Goal: Transaction & Acquisition: Purchase product/service

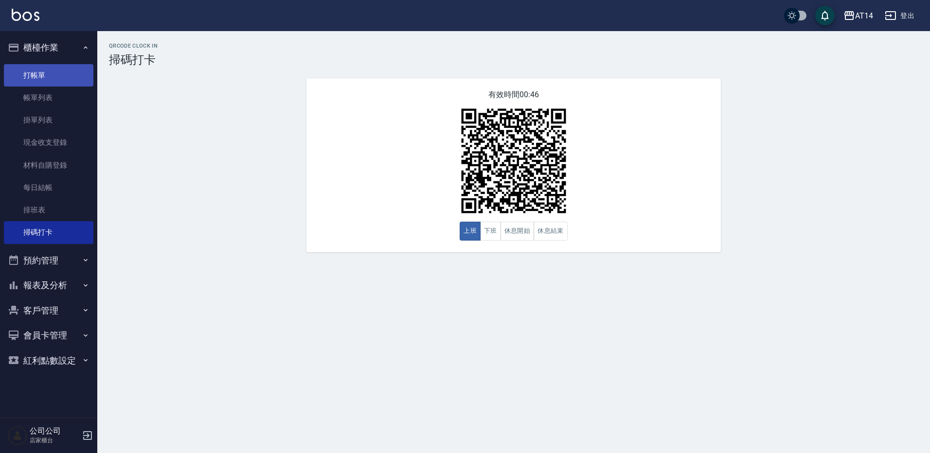
click at [44, 78] on link "打帳單" at bounding box center [48, 75] width 89 height 22
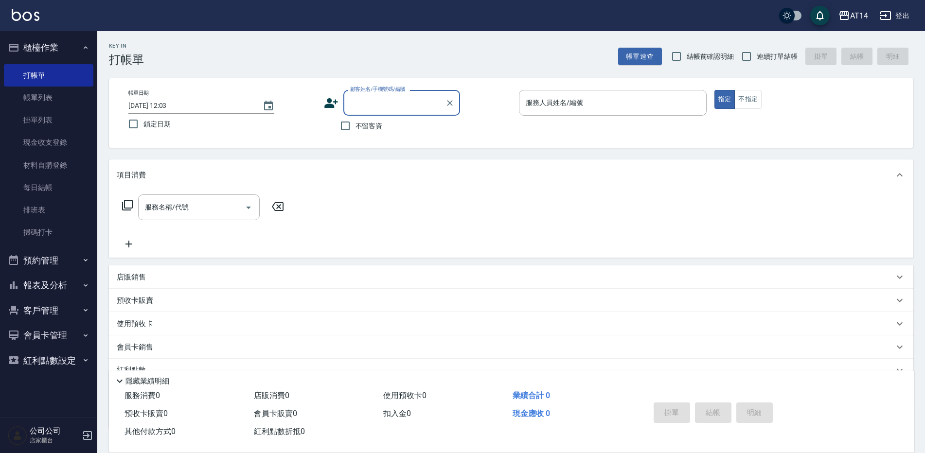
click at [396, 107] on input "顧客姓名/手機號碼/編號" at bounding box center [394, 102] width 93 height 17
type input "j"
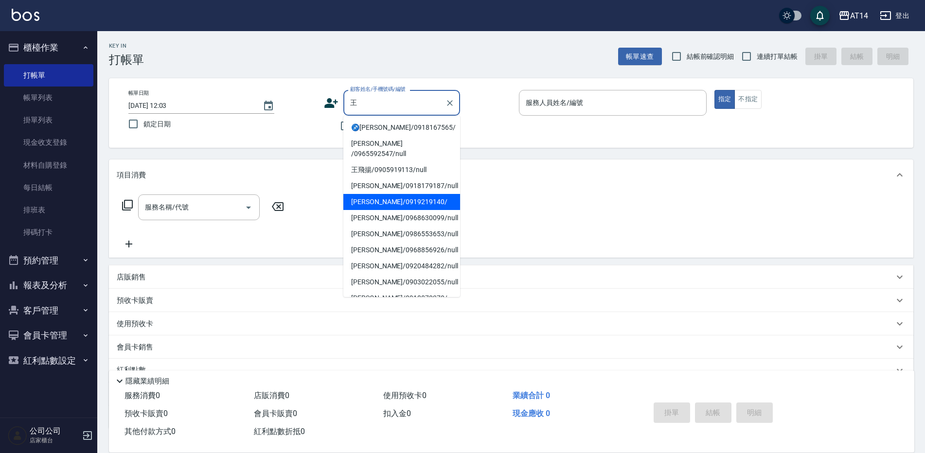
click at [400, 194] on li "[PERSON_NAME]/0919219140/" at bounding box center [401, 202] width 117 height 16
type input "[PERSON_NAME]/0919219140/"
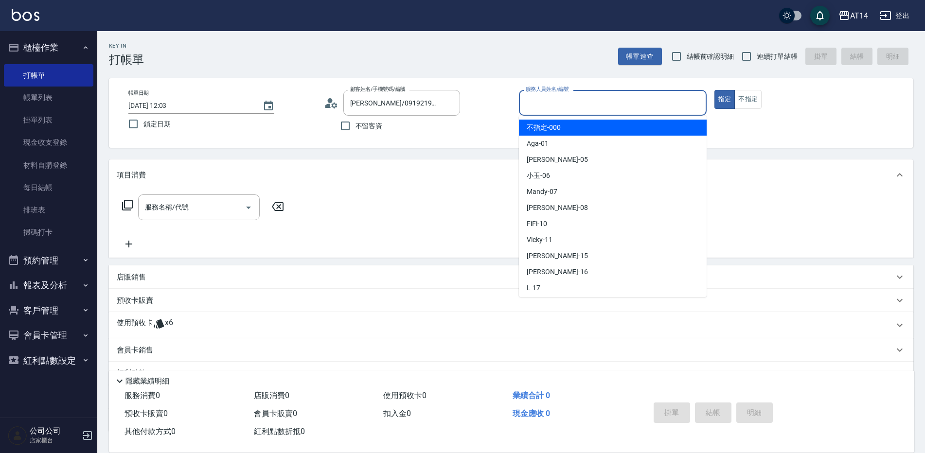
click at [559, 106] on input "服務人員姓名/編號" at bounding box center [612, 102] width 179 height 17
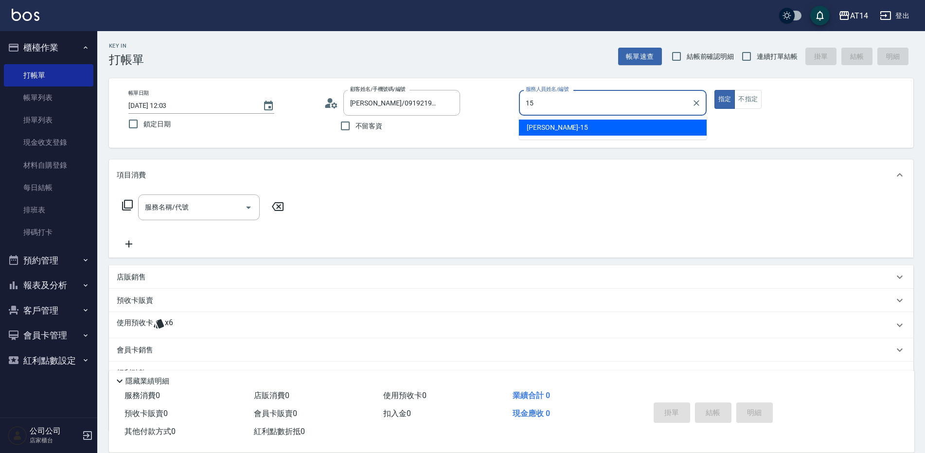
type input "Dora-15"
type button "true"
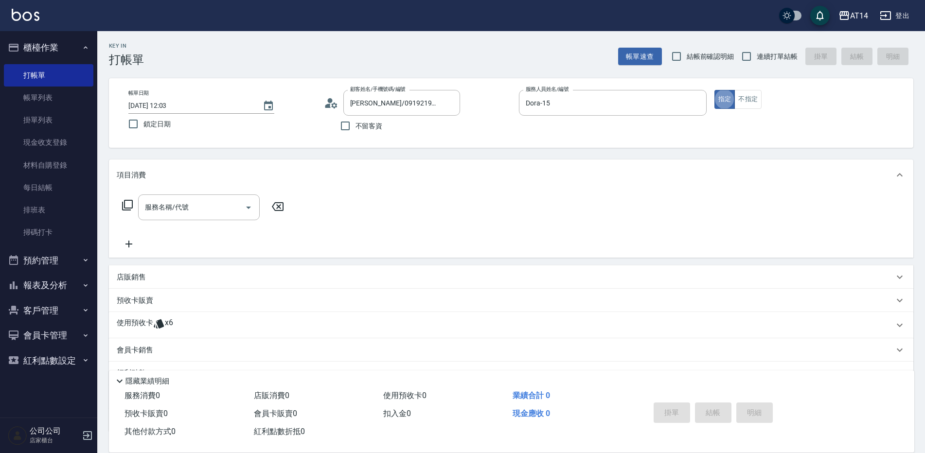
click at [175, 333] on div "使用預收卡 x6" at bounding box center [511, 325] width 804 height 26
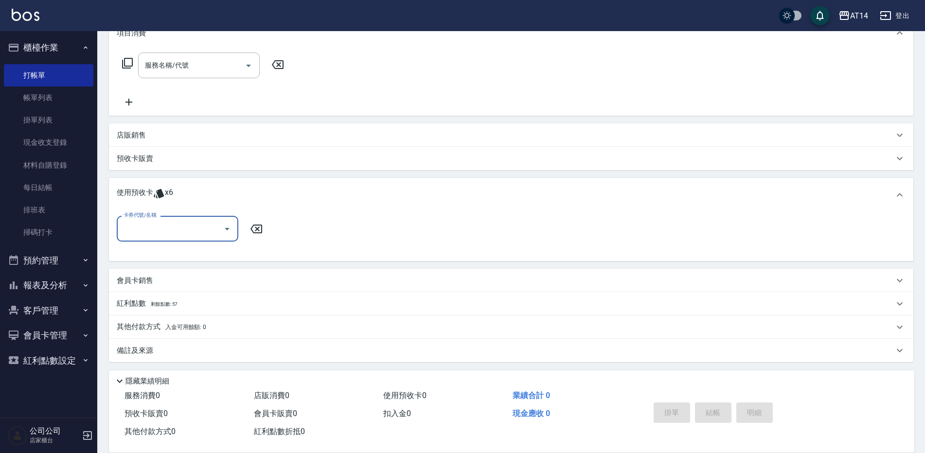
scroll to position [144, 0]
click at [181, 248] on div "卡券代號/名稱 卡券代號/名稱" at bounding box center [511, 231] width 789 height 37
click at [199, 234] on input "卡券代號/名稱" at bounding box center [170, 226] width 98 height 17
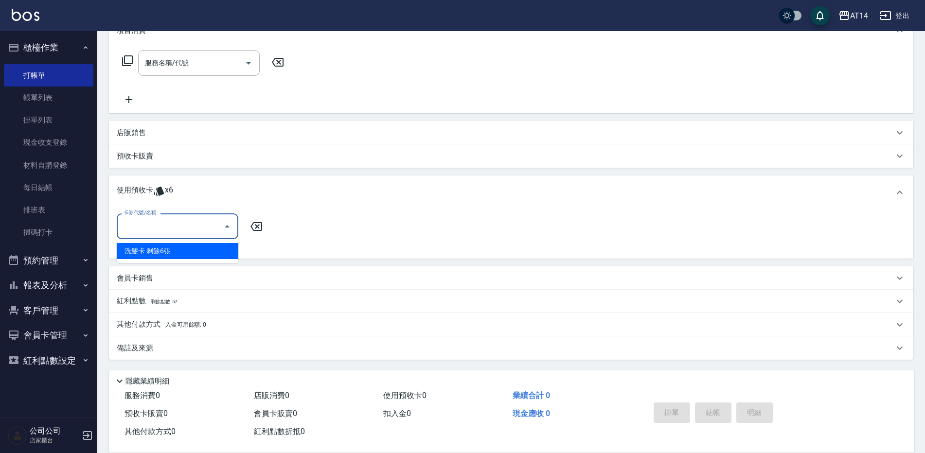
drag, startPoint x: 205, startPoint y: 253, endPoint x: 213, endPoint y: 254, distance: 8.3
click at [205, 253] on div "洗髮卡 剩餘6張" at bounding box center [178, 251] width 122 height 16
type input "洗髮卡"
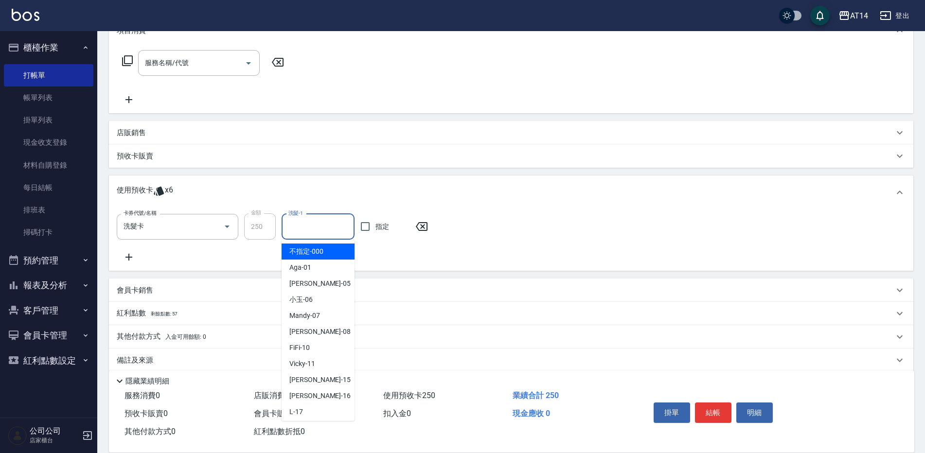
click at [338, 230] on input "洗髮-1" at bounding box center [318, 226] width 64 height 17
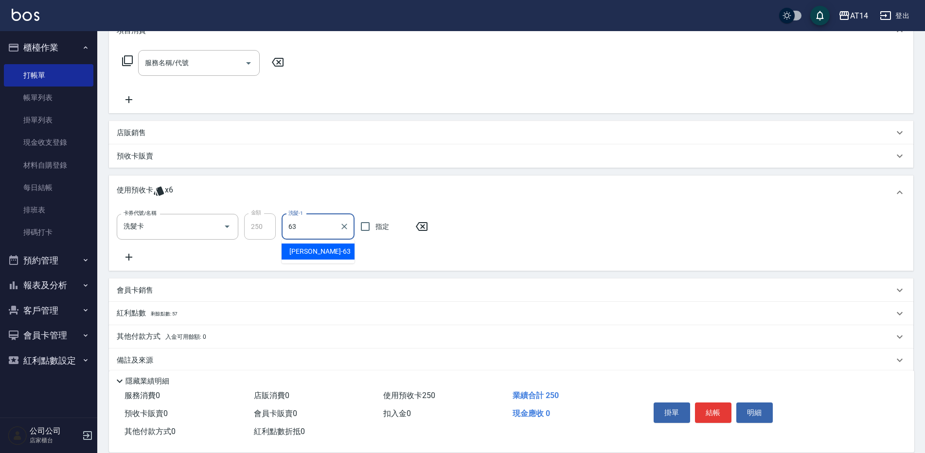
type input "[PERSON_NAME]-63"
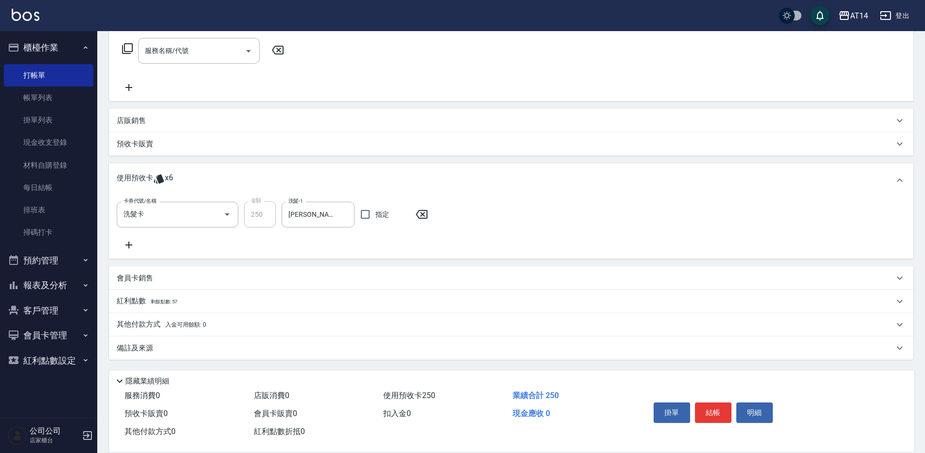
click at [240, 348] on div "備註及來源" at bounding box center [505, 348] width 777 height 10
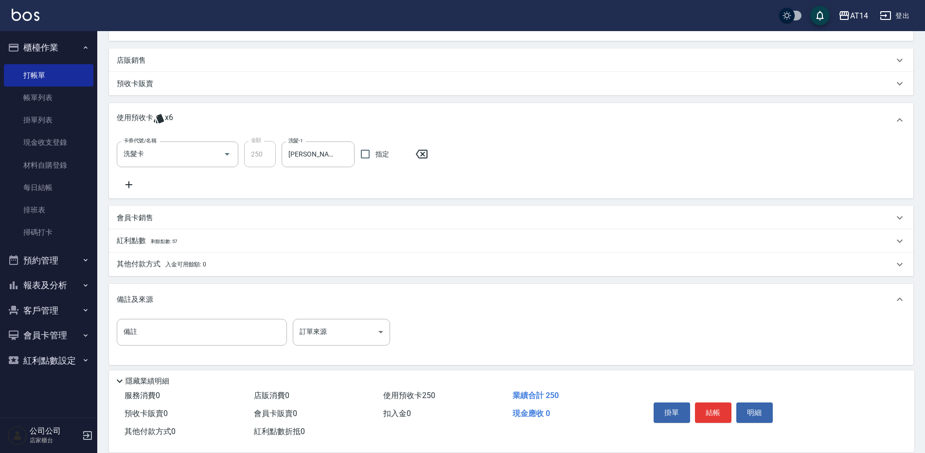
scroll to position [221, 0]
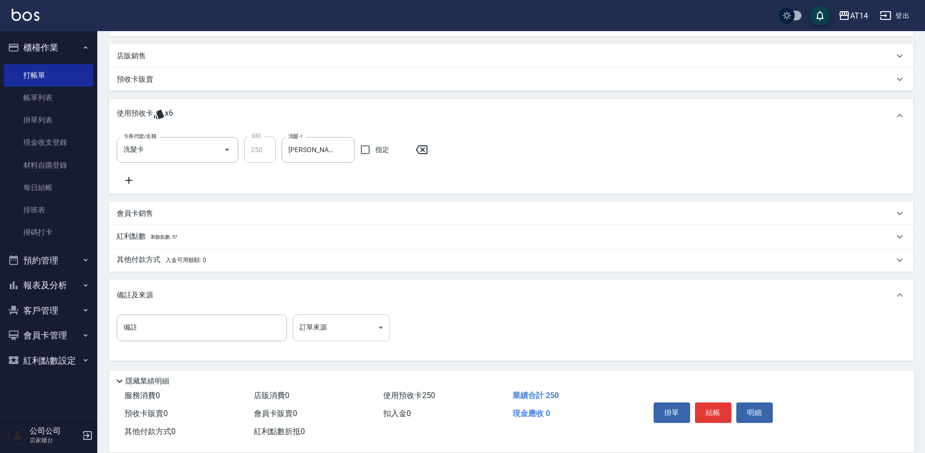
click at [320, 335] on body "AT14 登出 櫃檯作業 打帳單 帳單列表 掛單列表 現金收支登錄 材料自購登錄 每日結帳 排班表 掃碼打卡 預約管理 預約管理 單日預約紀錄 單週預約紀錄 …" at bounding box center [462, 116] width 925 height 675
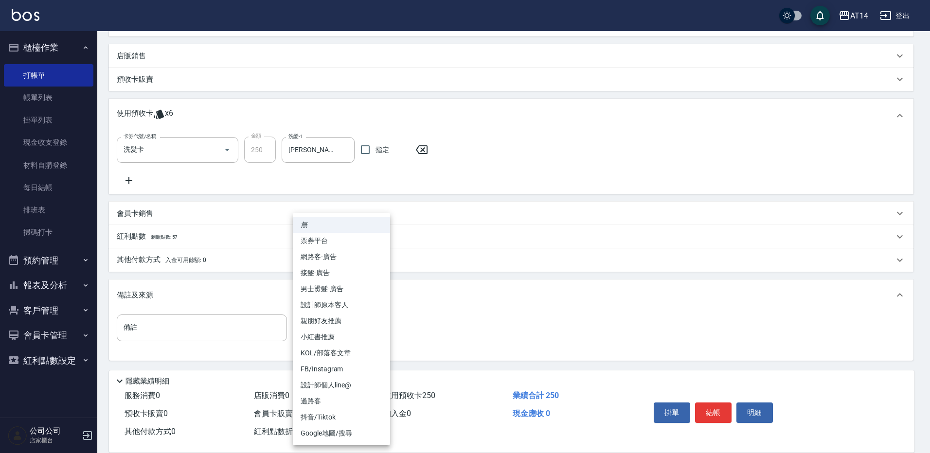
click at [363, 302] on li "設計師原本客人" at bounding box center [341, 305] width 97 height 16
type input "設計師原本客人"
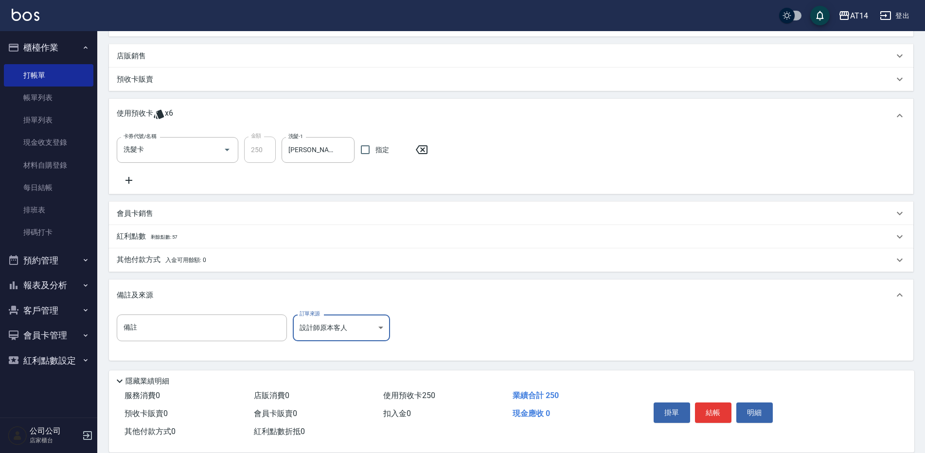
click at [731, 411] on div "掛單 結帳 明細" at bounding box center [713, 414] width 127 height 31
click at [723, 409] on button "結帳" at bounding box center [713, 413] width 36 height 20
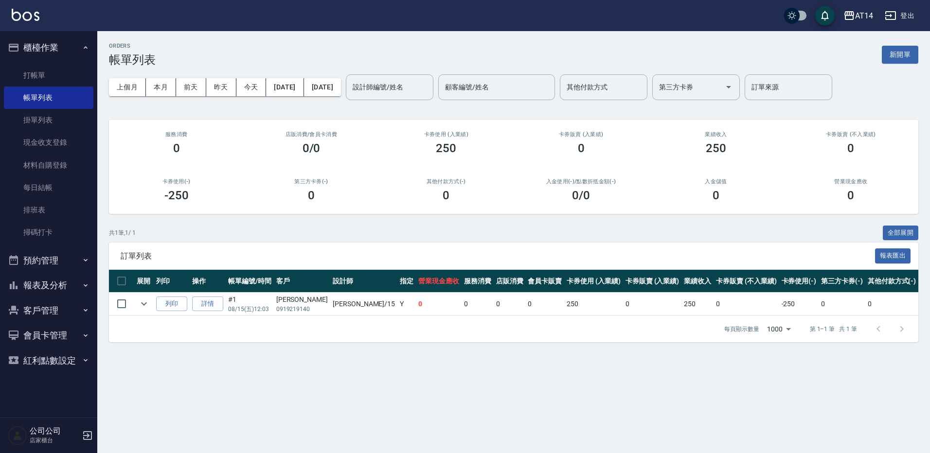
click at [59, 285] on button "報表及分析" at bounding box center [48, 285] width 89 height 25
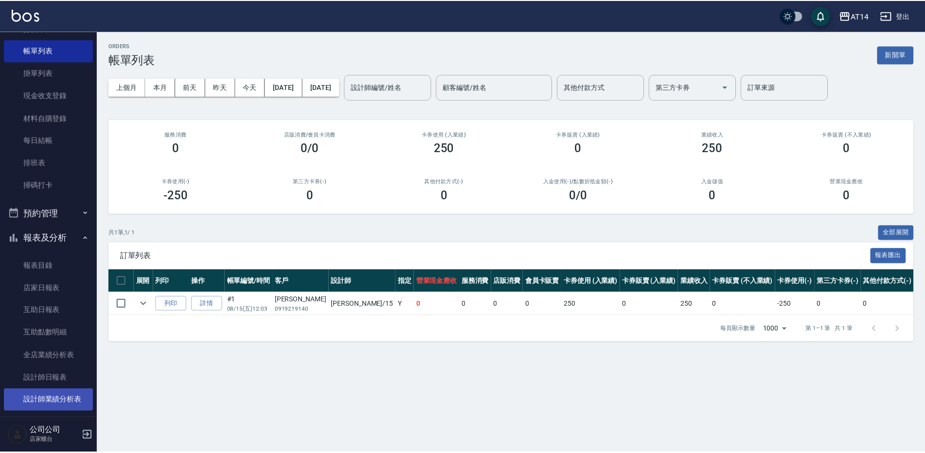
scroll to position [146, 0]
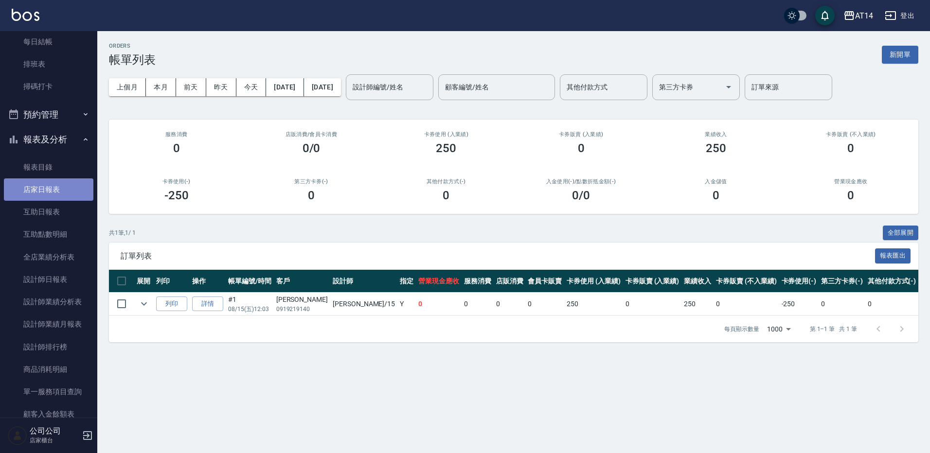
click at [73, 194] on link "店家日報表" at bounding box center [48, 189] width 89 height 22
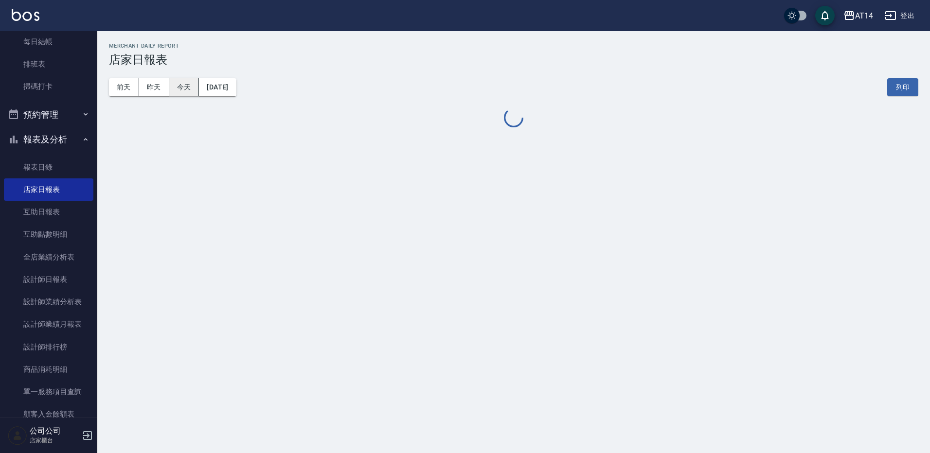
click at [216, 92] on button "[DATE]" at bounding box center [217, 87] width 37 height 18
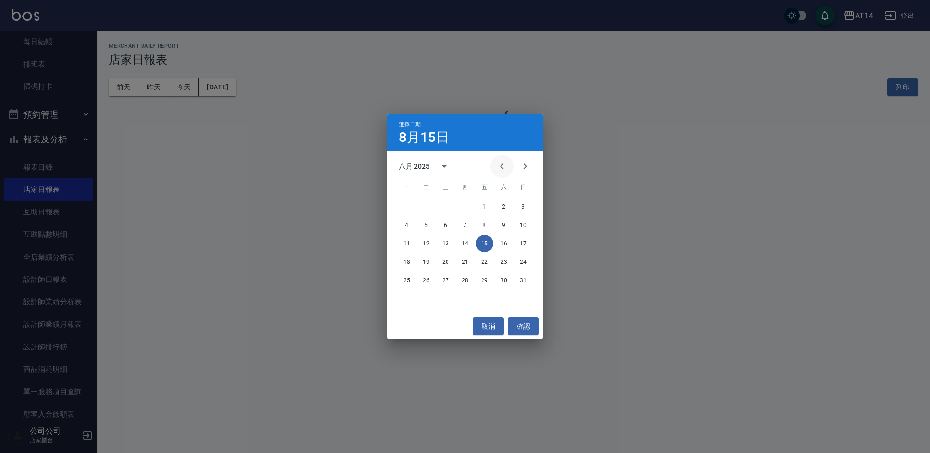
click at [494, 164] on button "Previous month" at bounding box center [501, 166] width 23 height 23
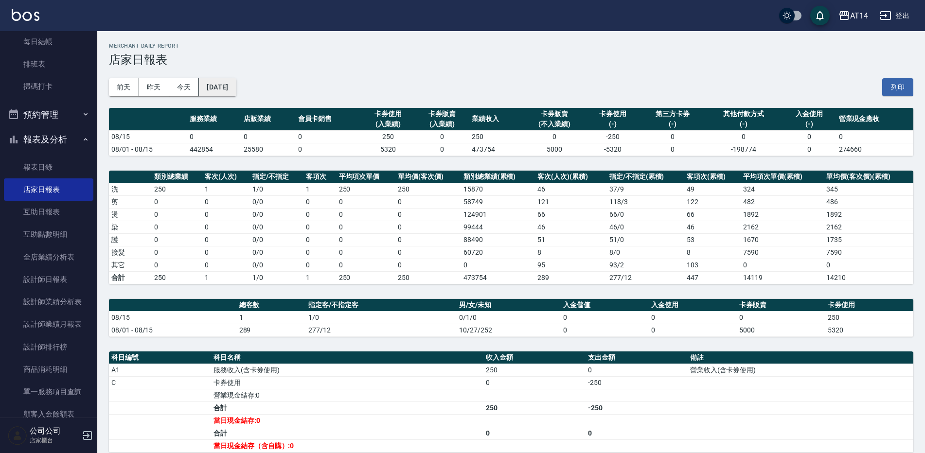
click at [216, 81] on button "[DATE]" at bounding box center [217, 87] width 37 height 18
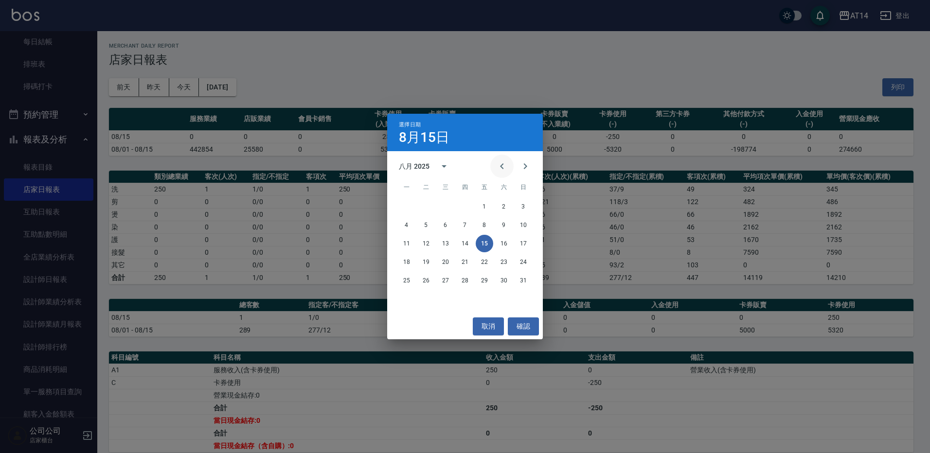
click at [505, 173] on button "Previous month" at bounding box center [501, 166] width 23 height 23
click at [465, 283] on button "31" at bounding box center [465, 281] width 18 height 18
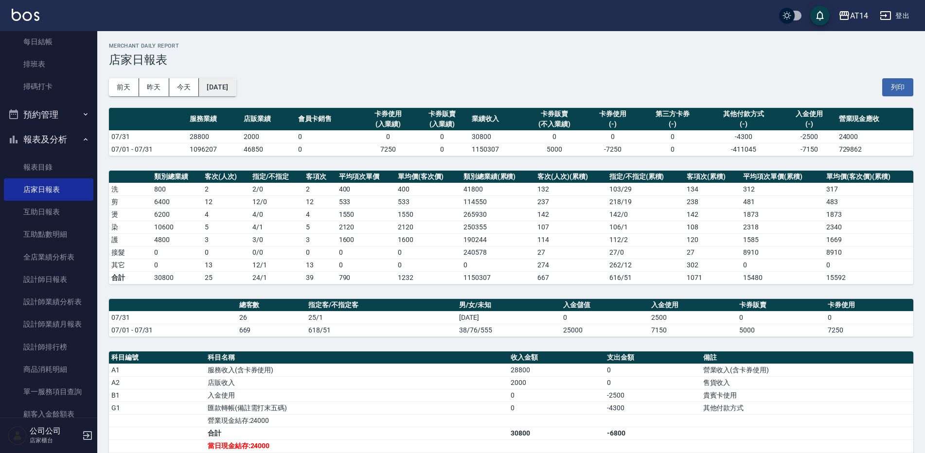
click at [204, 79] on button "[DATE]" at bounding box center [217, 87] width 37 height 18
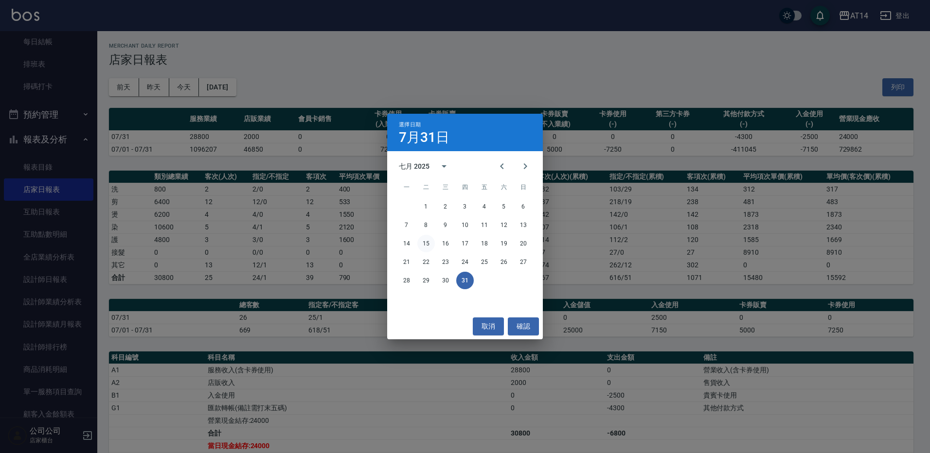
click at [428, 245] on button "15" at bounding box center [426, 244] width 18 height 18
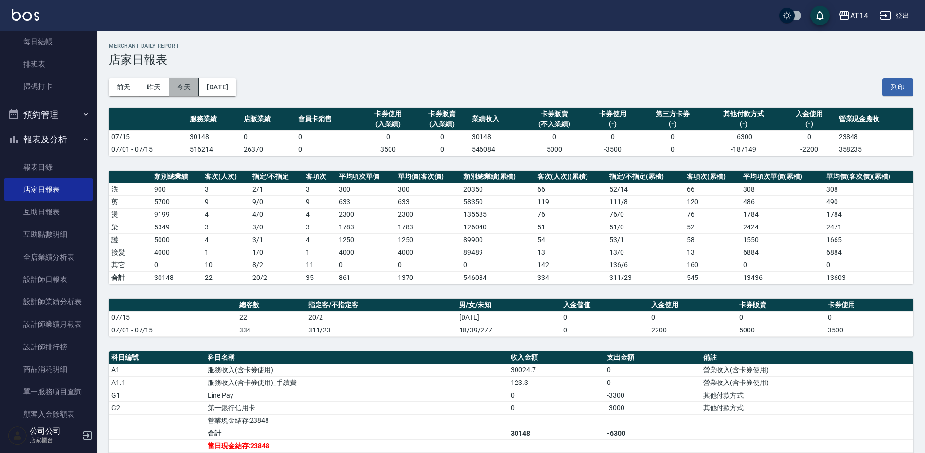
click at [187, 86] on button "今天" at bounding box center [184, 87] width 30 height 18
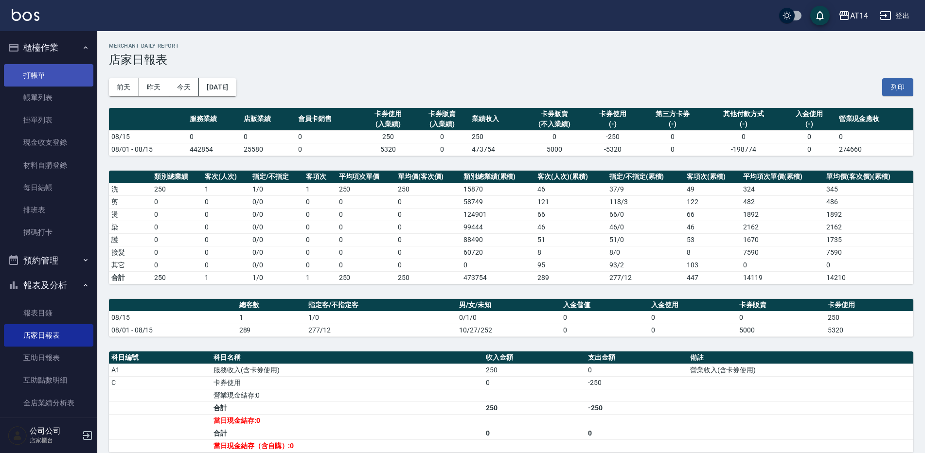
click at [46, 80] on link "打帳單" at bounding box center [48, 75] width 89 height 22
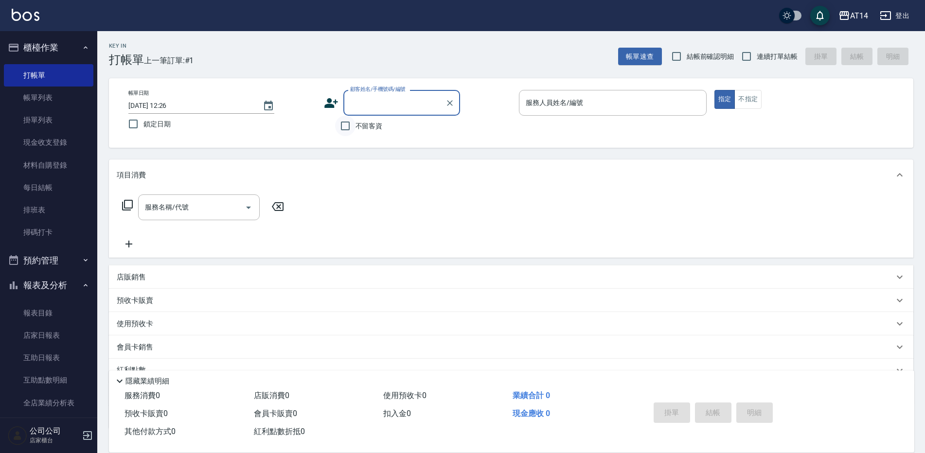
click at [344, 126] on input "不留客資" at bounding box center [345, 126] width 20 height 20
checkbox input "true"
click at [531, 103] on input "服務人員姓名/編號" at bounding box center [612, 102] width 179 height 17
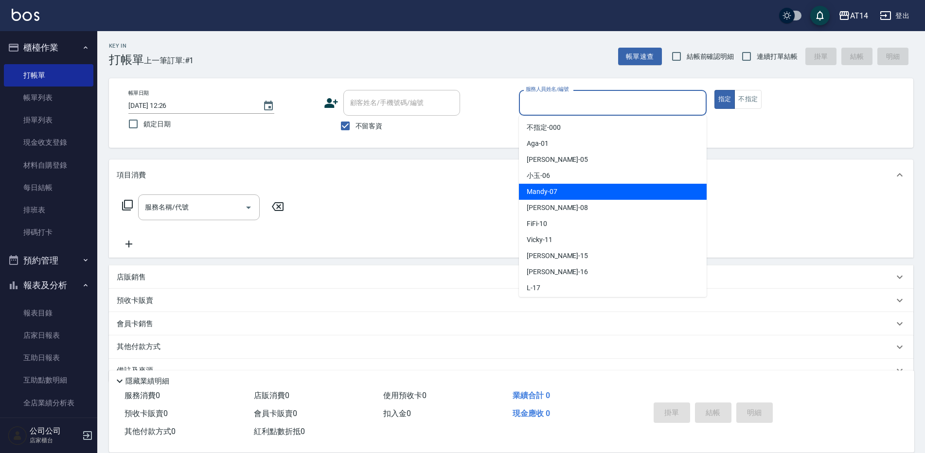
click at [536, 193] on span "Mandy -07" at bounding box center [542, 192] width 31 height 10
type input "Mandy-07"
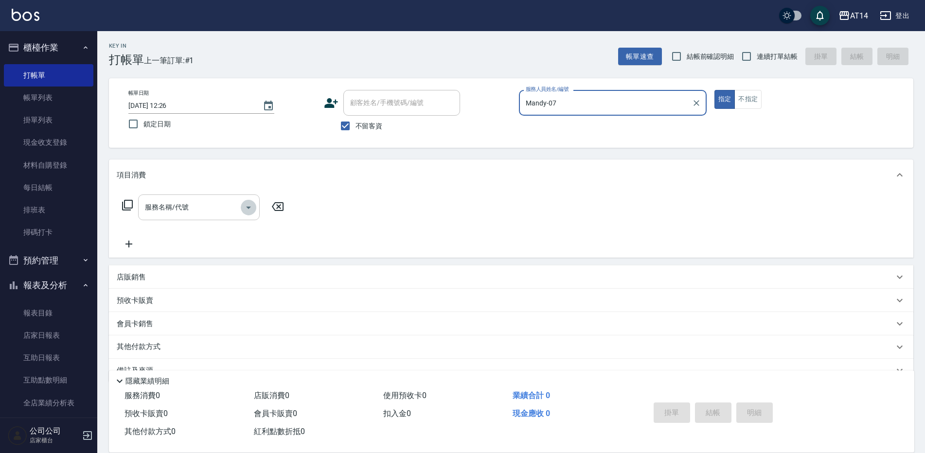
click at [248, 209] on icon "Open" at bounding box center [249, 208] width 12 height 12
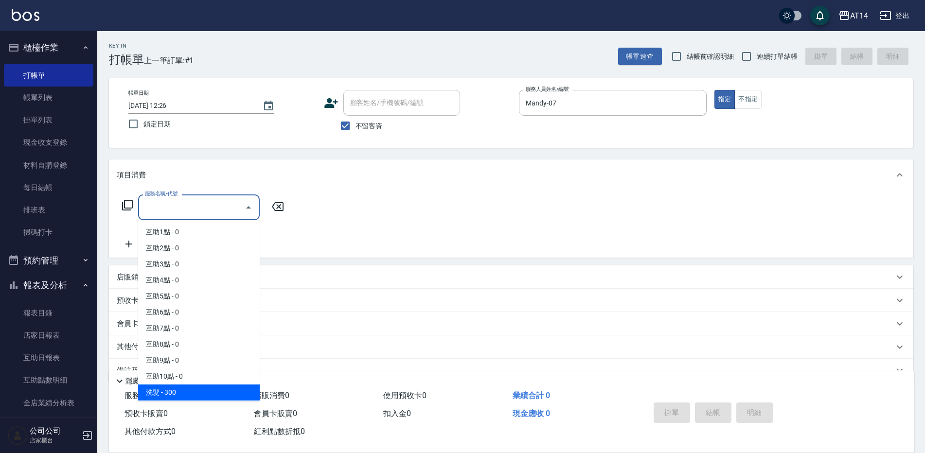
click at [216, 393] on span "洗髮 - 300" at bounding box center [199, 393] width 122 height 16
type input "洗髮(011)"
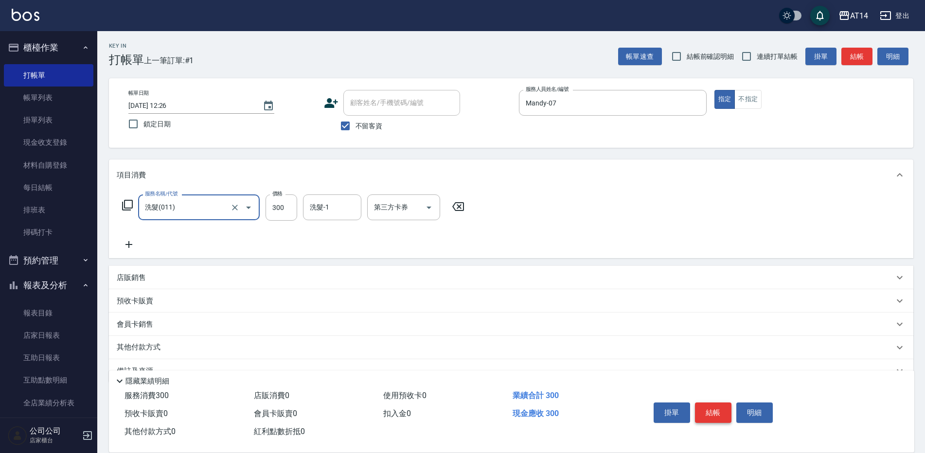
click at [717, 404] on button "結帳" at bounding box center [713, 413] width 36 height 20
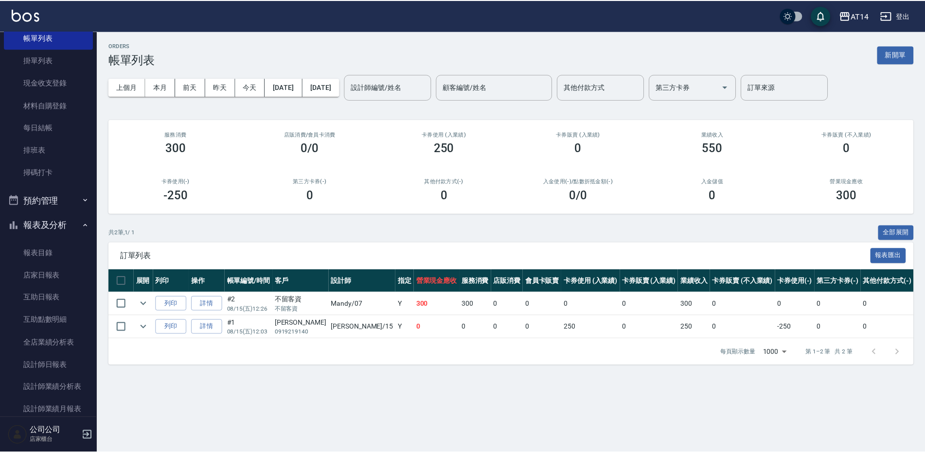
scroll to position [146, 0]
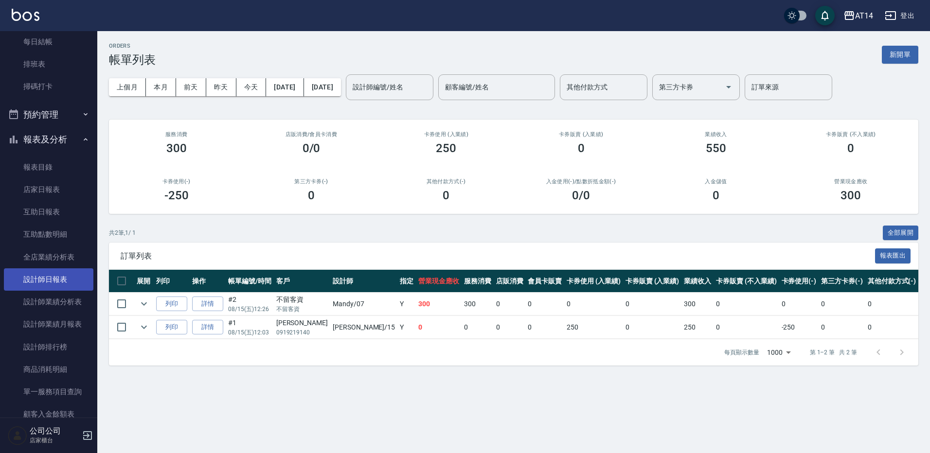
click at [53, 275] on link "設計師日報表" at bounding box center [48, 279] width 89 height 22
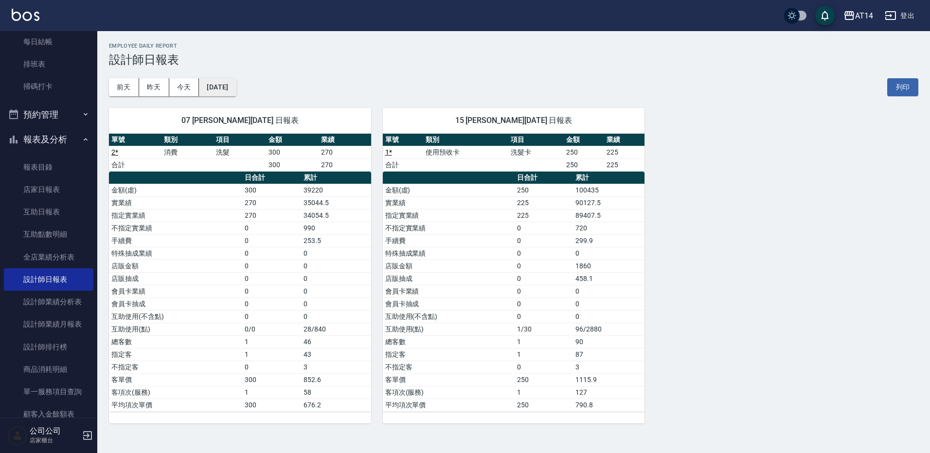
click at [236, 85] on button "[DATE]" at bounding box center [217, 87] width 37 height 18
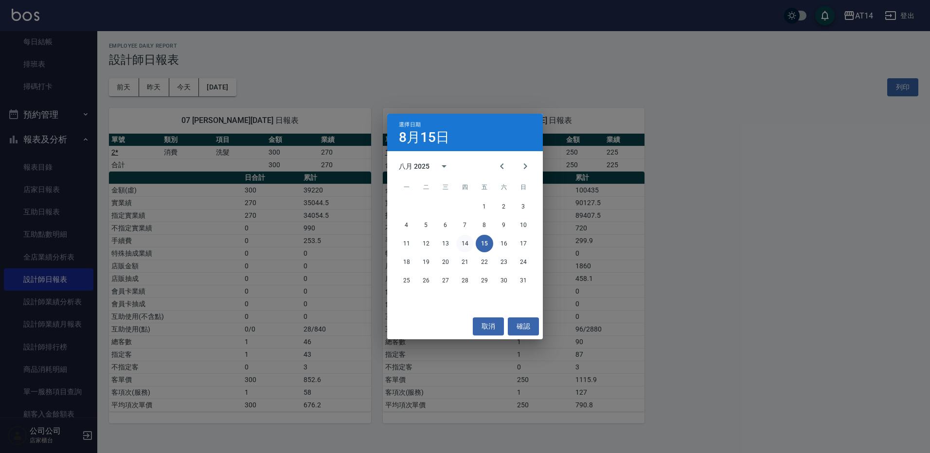
click at [464, 245] on button "14" at bounding box center [465, 244] width 18 height 18
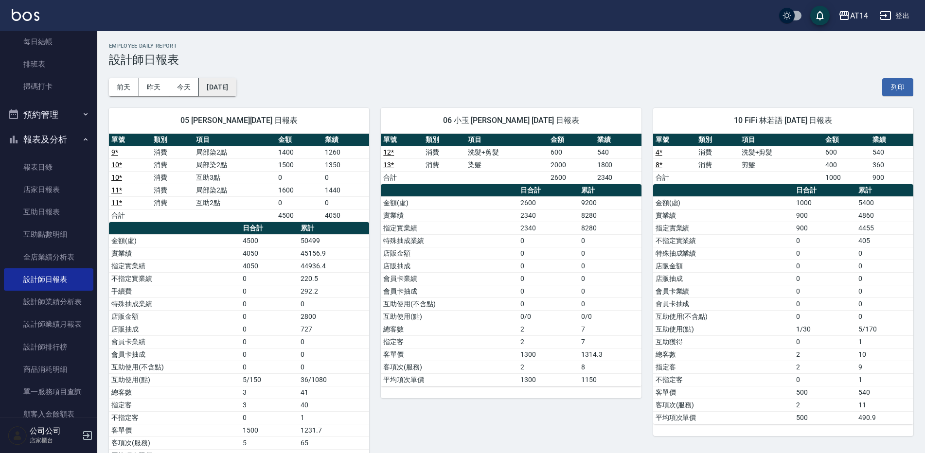
click at [236, 88] on button "[DATE]" at bounding box center [217, 87] width 37 height 18
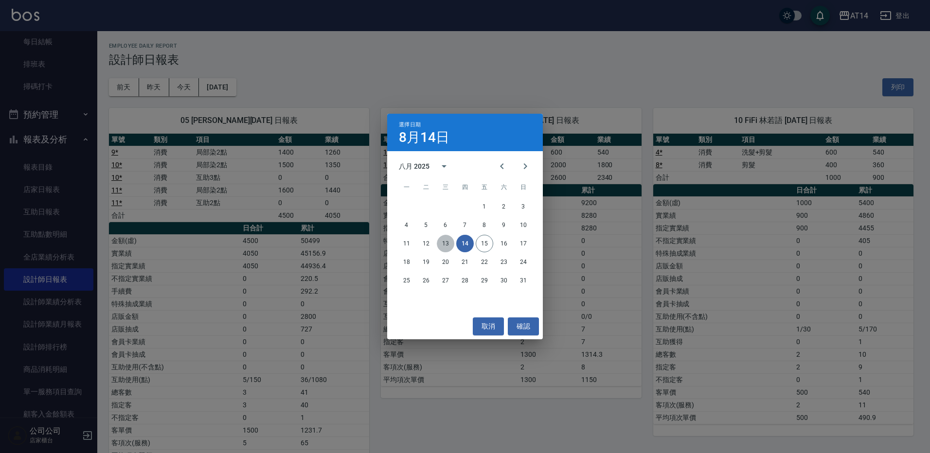
click at [441, 242] on button "13" at bounding box center [446, 244] width 18 height 18
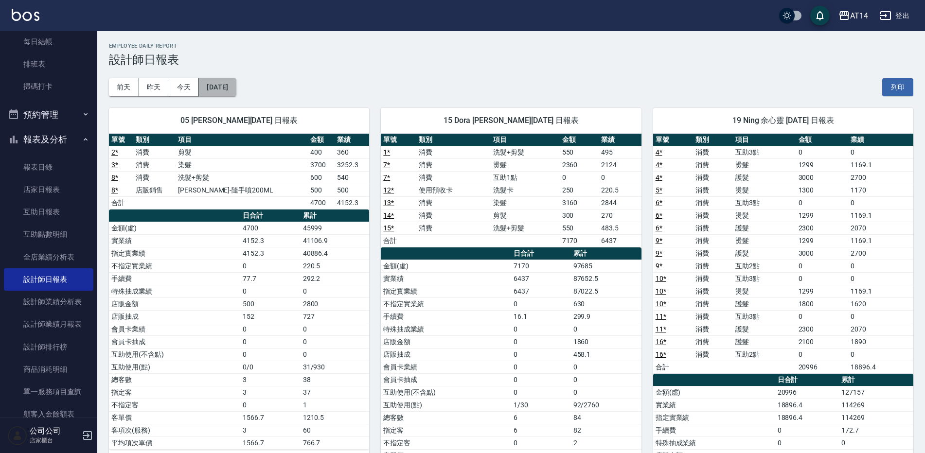
click at [236, 89] on button "[DATE]" at bounding box center [217, 87] width 37 height 18
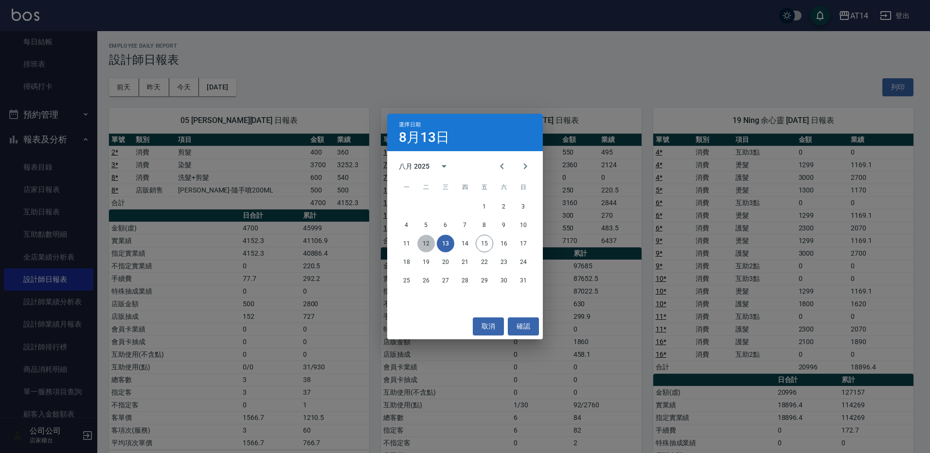
click at [425, 246] on button "12" at bounding box center [426, 244] width 18 height 18
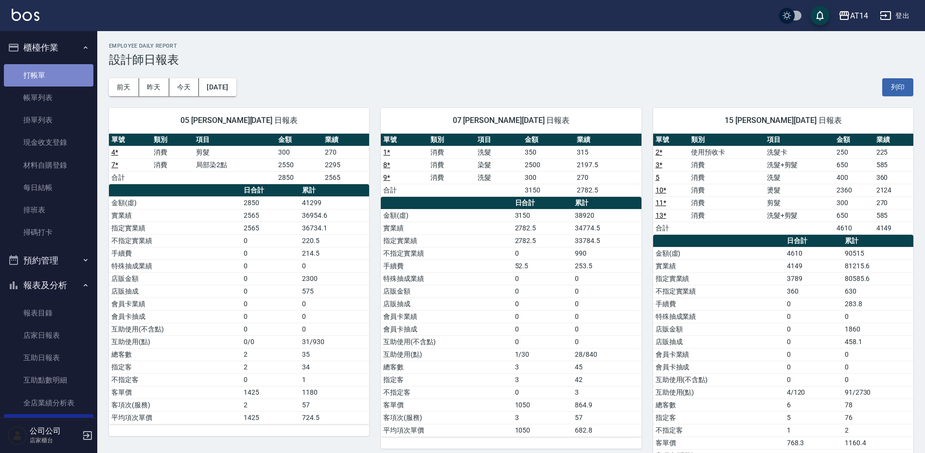
drag, startPoint x: 56, startPoint y: 74, endPoint x: 62, endPoint y: 74, distance: 5.3
click at [55, 74] on link "打帳單" at bounding box center [48, 75] width 89 height 22
